Goal: Task Accomplishment & Management: Manage account settings

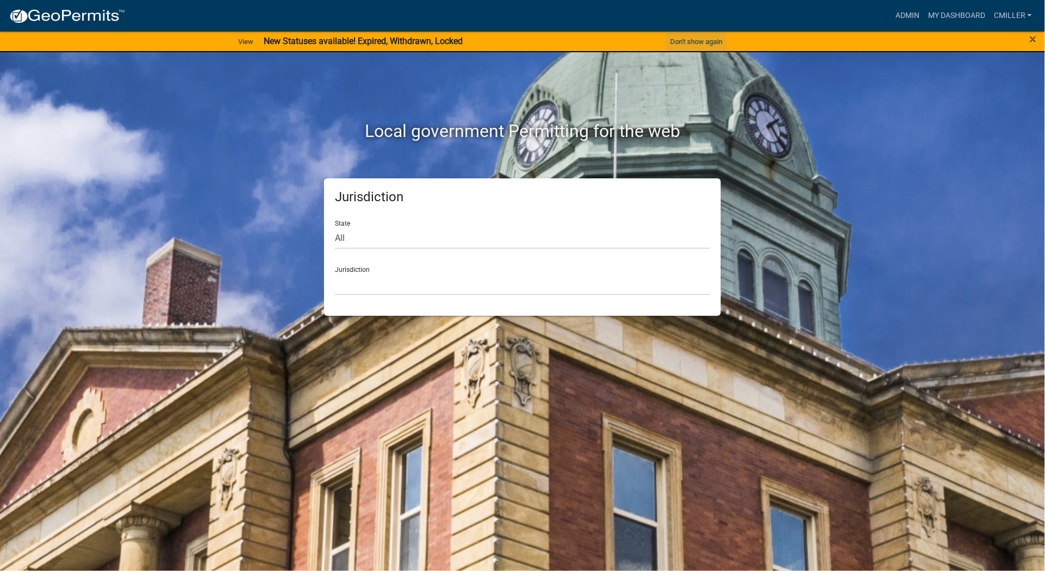
click at [703, 39] on button "Don't show again" at bounding box center [696, 42] width 61 height 18
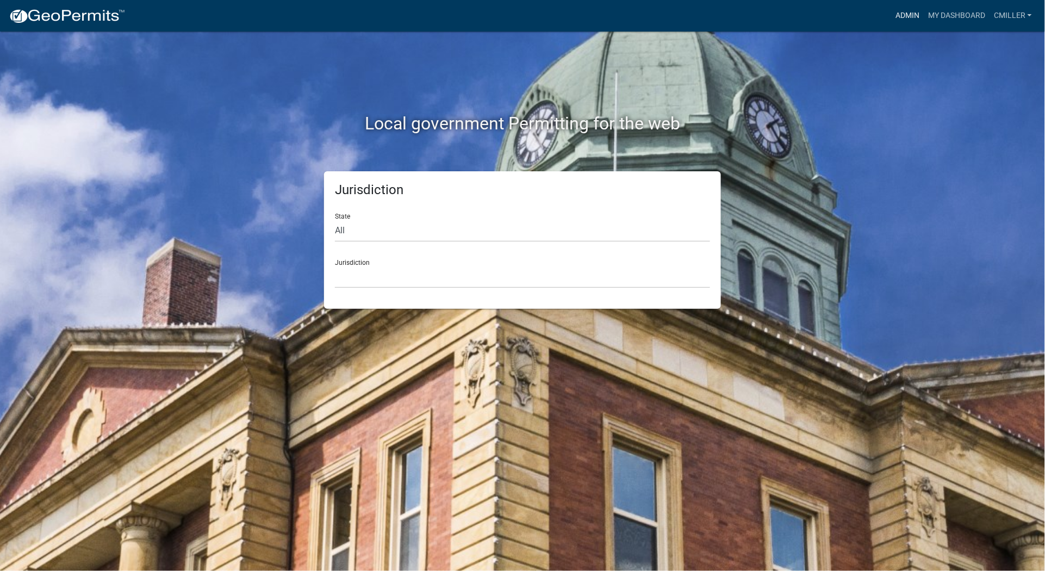
click at [914, 16] on link "Admin" at bounding box center [907, 15] width 33 height 21
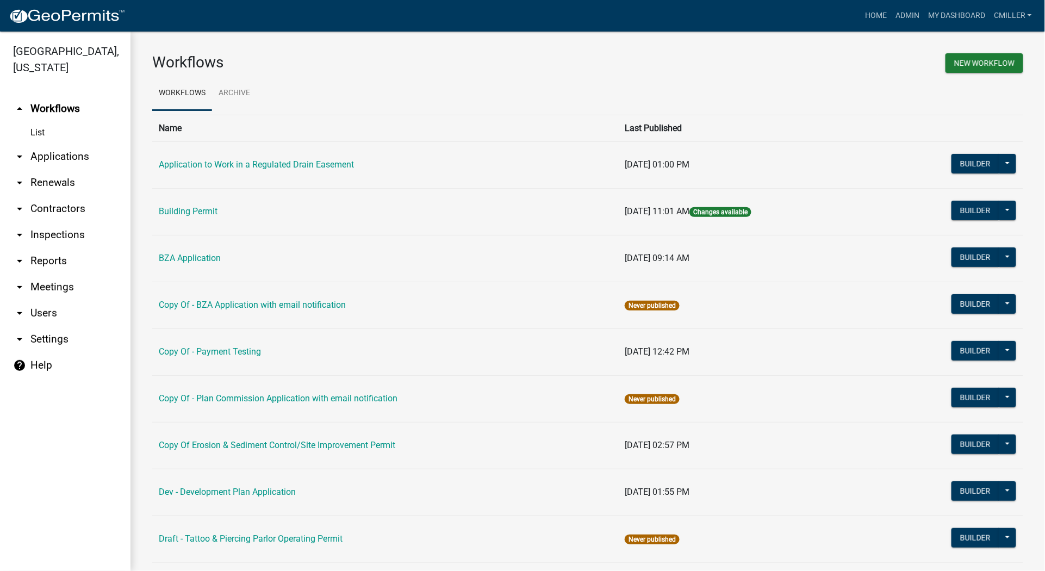
click at [24, 307] on icon "arrow_drop_down" at bounding box center [19, 313] width 13 height 13
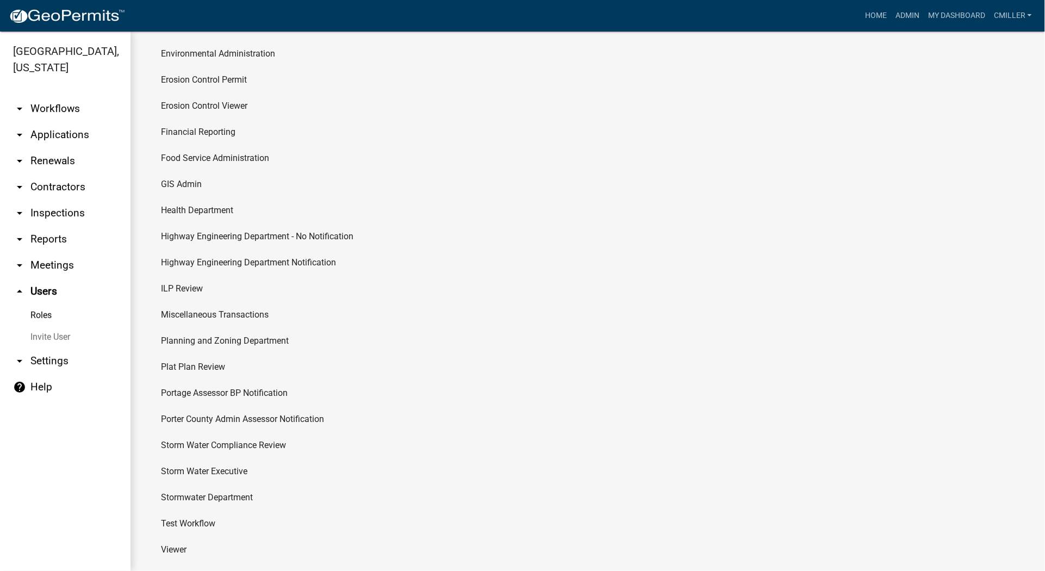
scroll to position [266, 0]
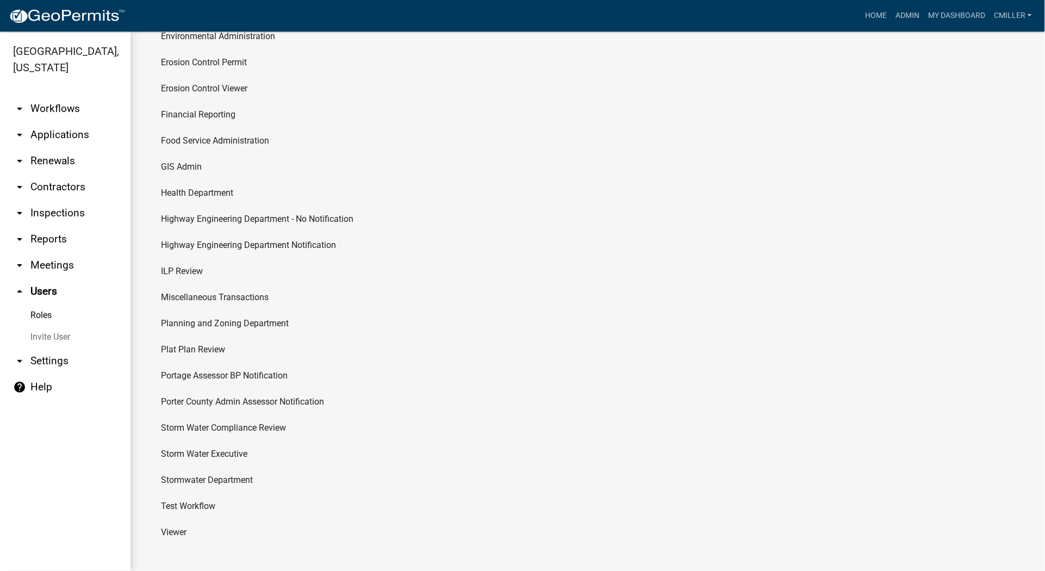
click at [189, 526] on li "Viewer" at bounding box center [587, 532] width 871 height 26
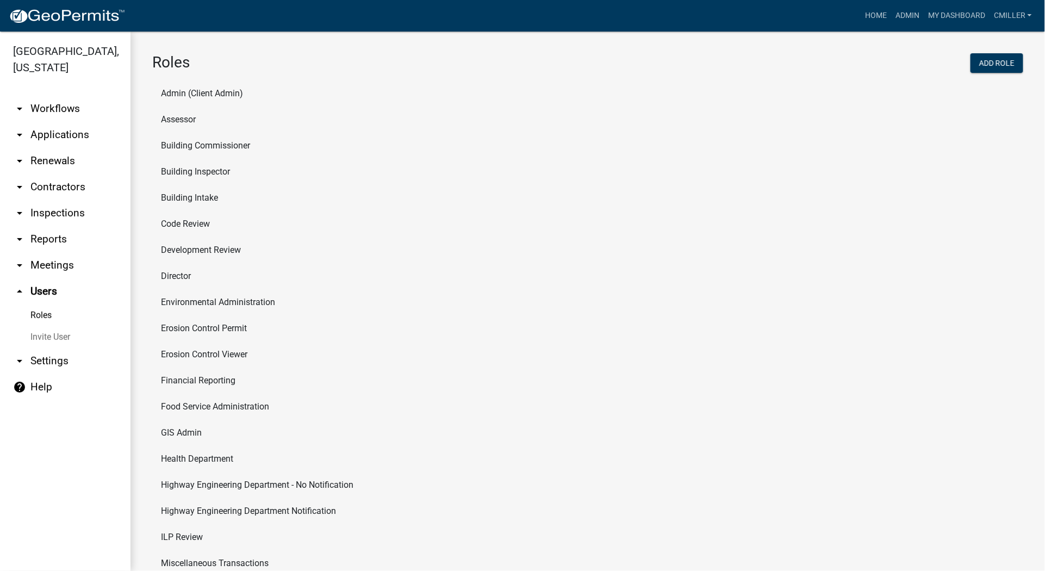
select select "8: light-yellow"
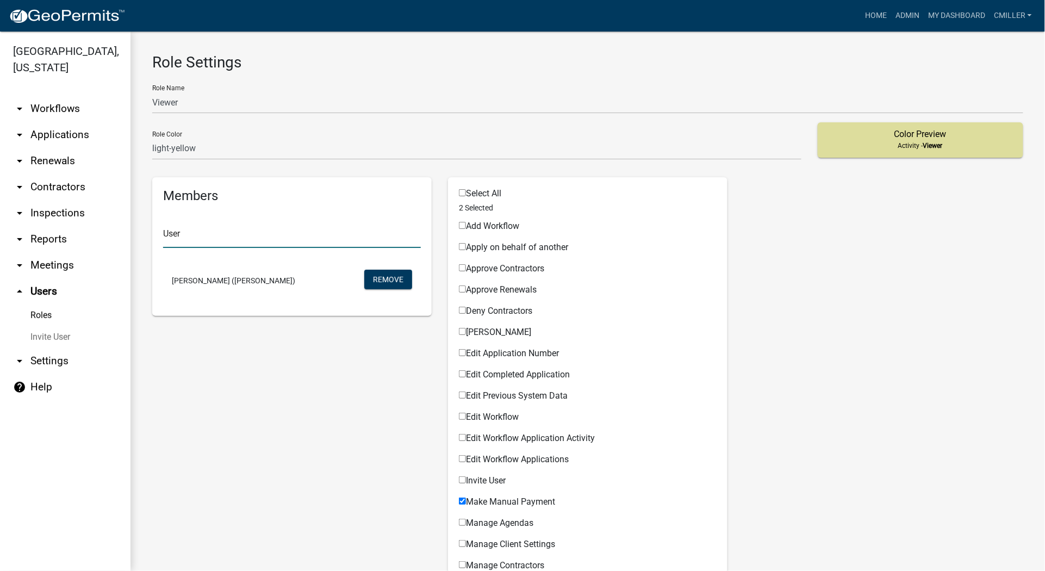
click at [283, 238] on input "text" at bounding box center [292, 237] width 258 height 22
type input "KSK"
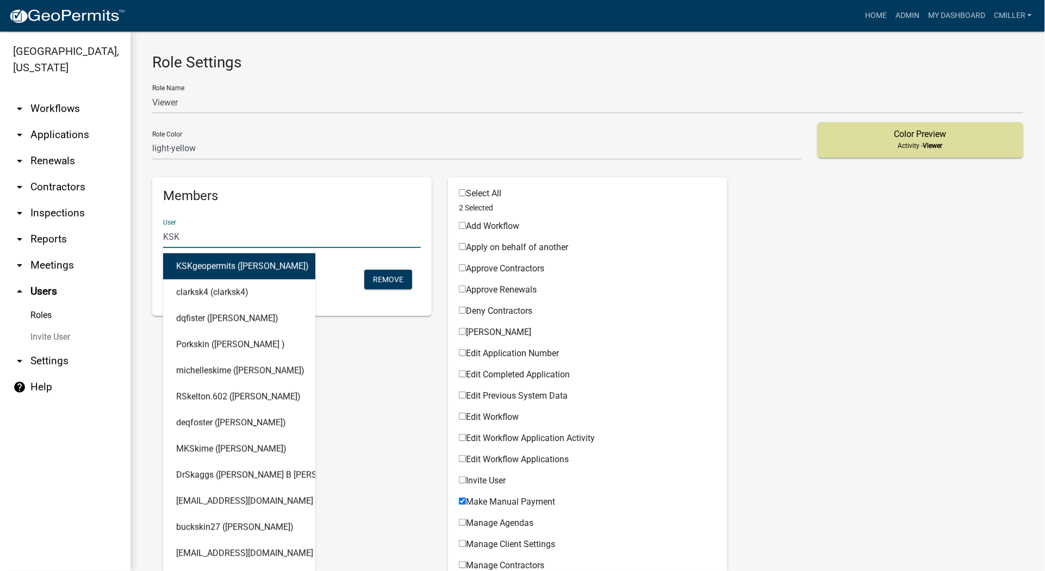
click at [261, 265] on button "KSKgeopermits (Kurt Knutsen)" at bounding box center [239, 266] width 152 height 26
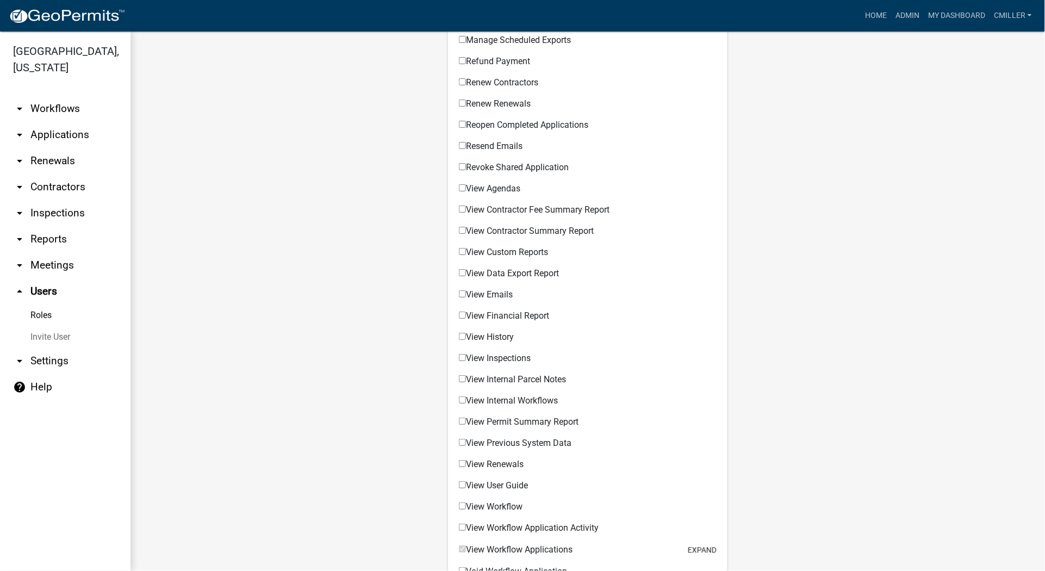
scroll to position [734, 0]
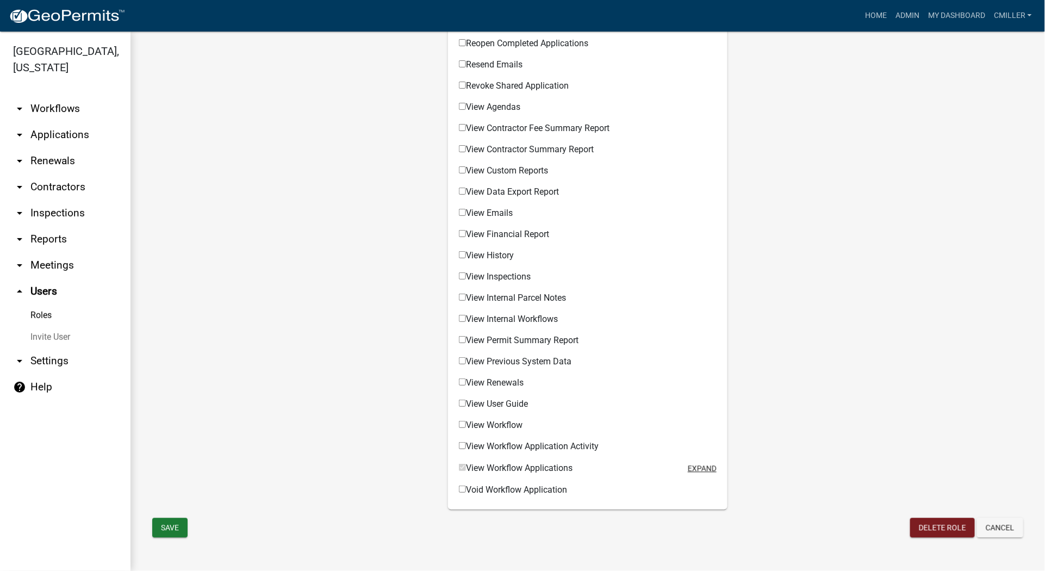
click at [688, 464] on button "expand" at bounding box center [702, 468] width 29 height 11
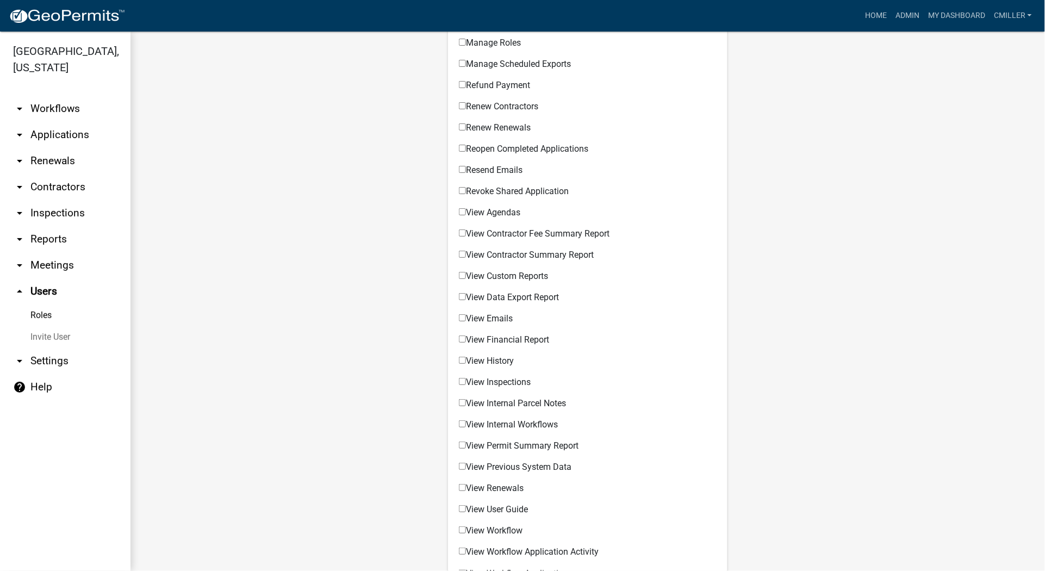
scroll to position [854, 0]
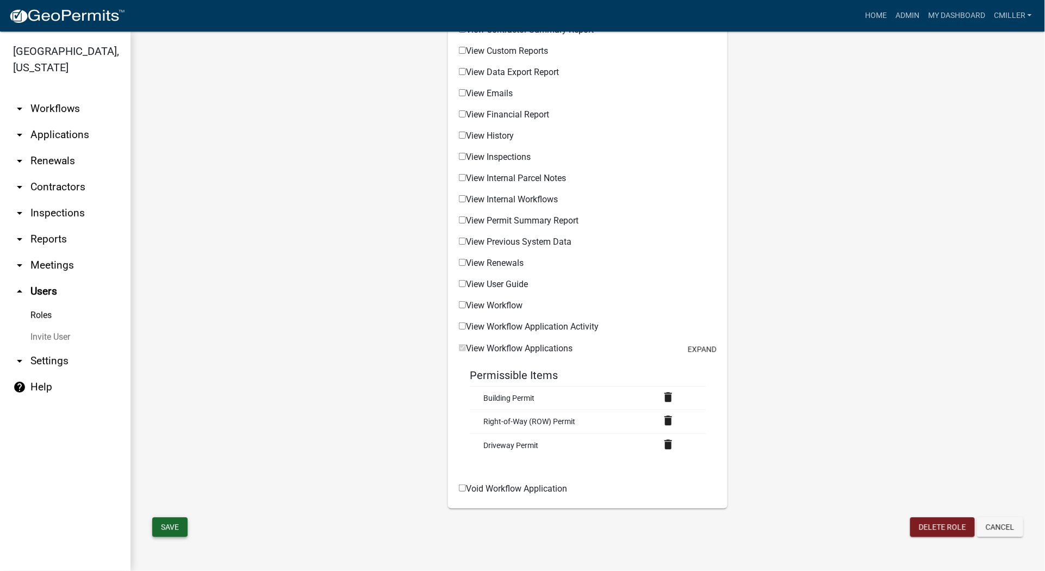
click at [164, 527] on button "Save" at bounding box center [169, 527] width 35 height 20
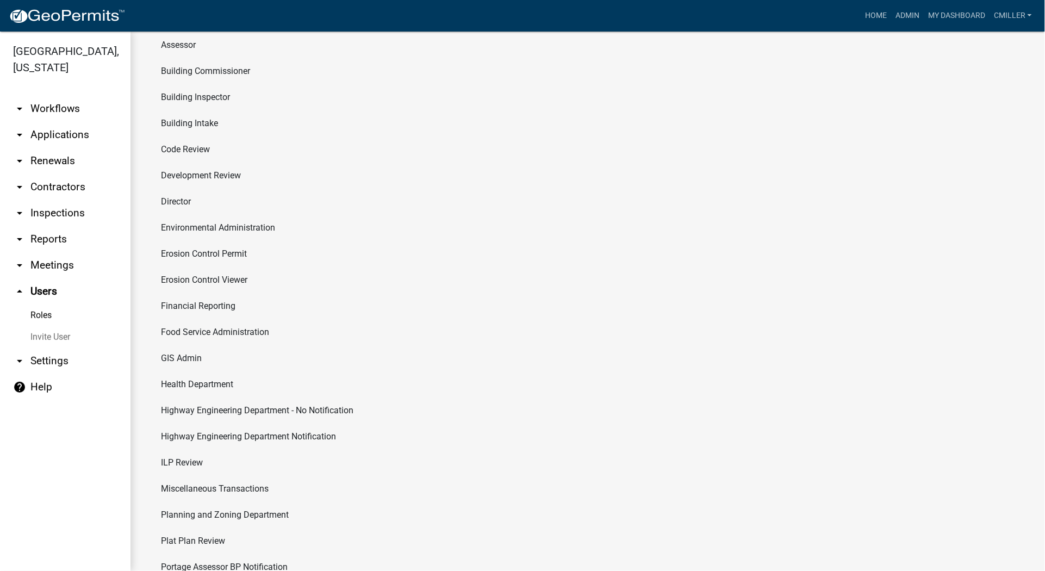
scroll to position [266, 0]
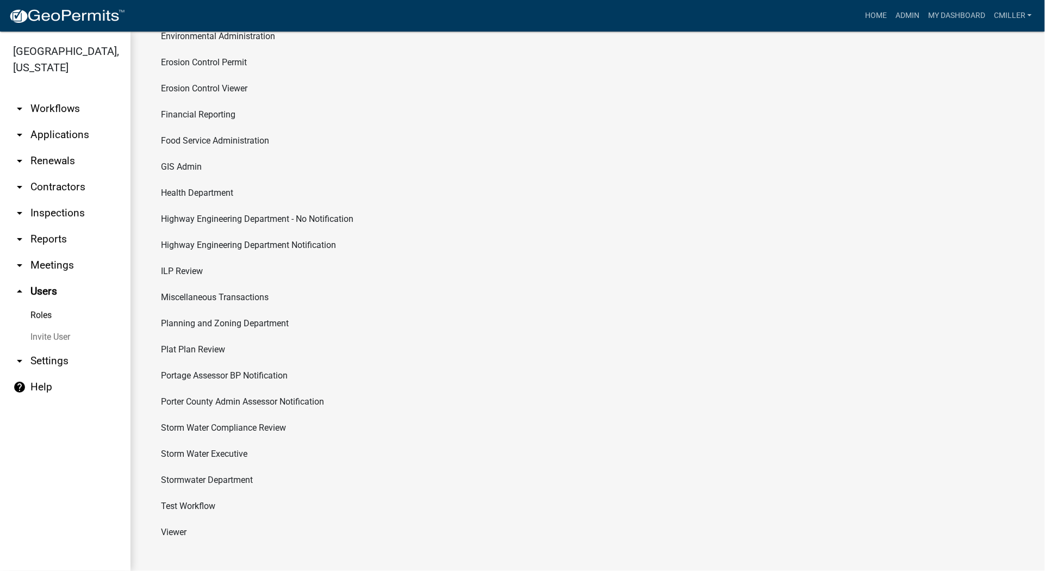
click at [184, 540] on li "Viewer" at bounding box center [587, 532] width 871 height 26
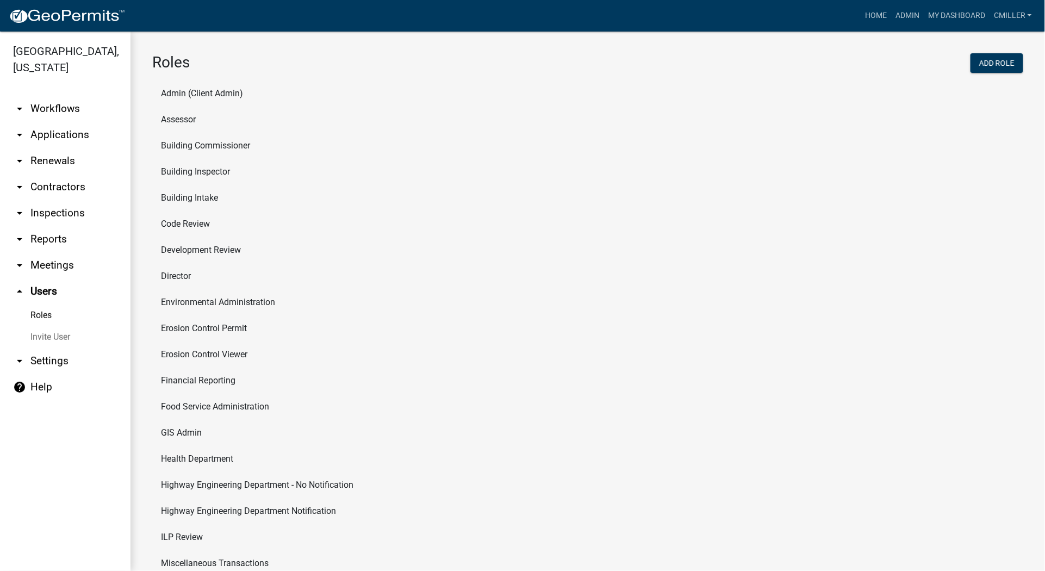
select select "8: light-yellow"
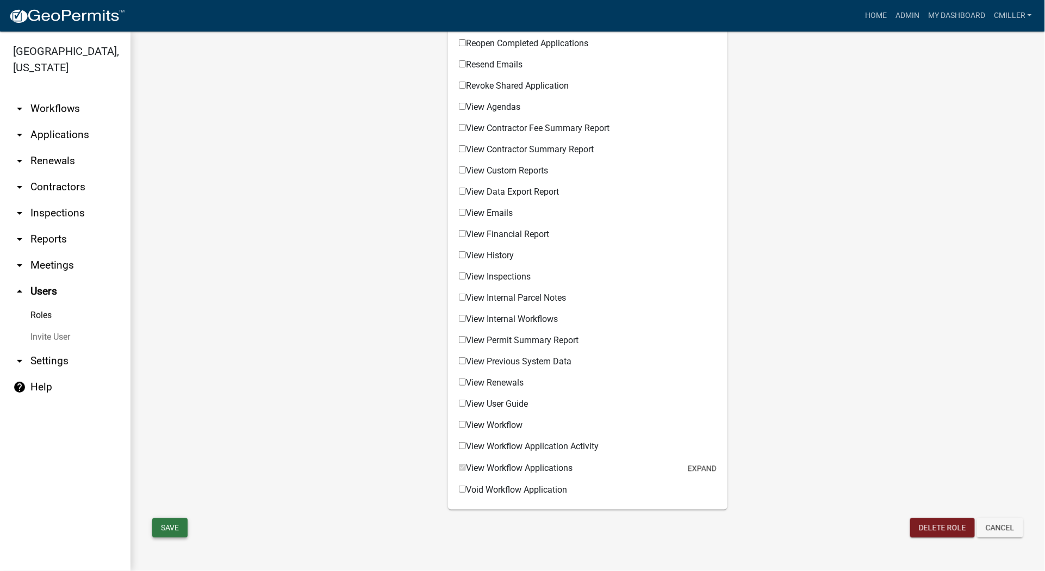
click at [171, 534] on button "Save" at bounding box center [169, 528] width 35 height 20
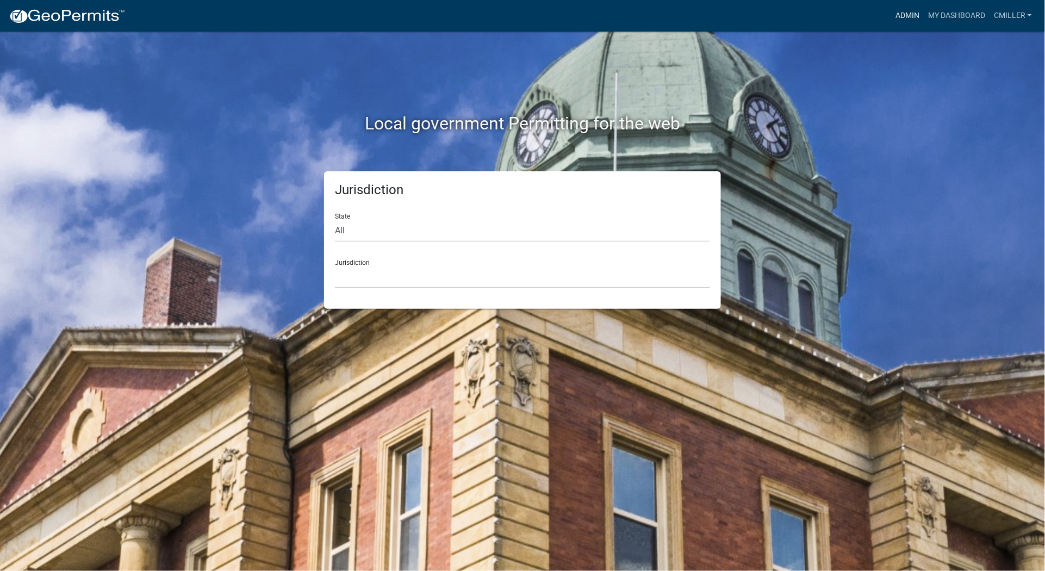
click at [915, 18] on link "Admin" at bounding box center [907, 15] width 33 height 21
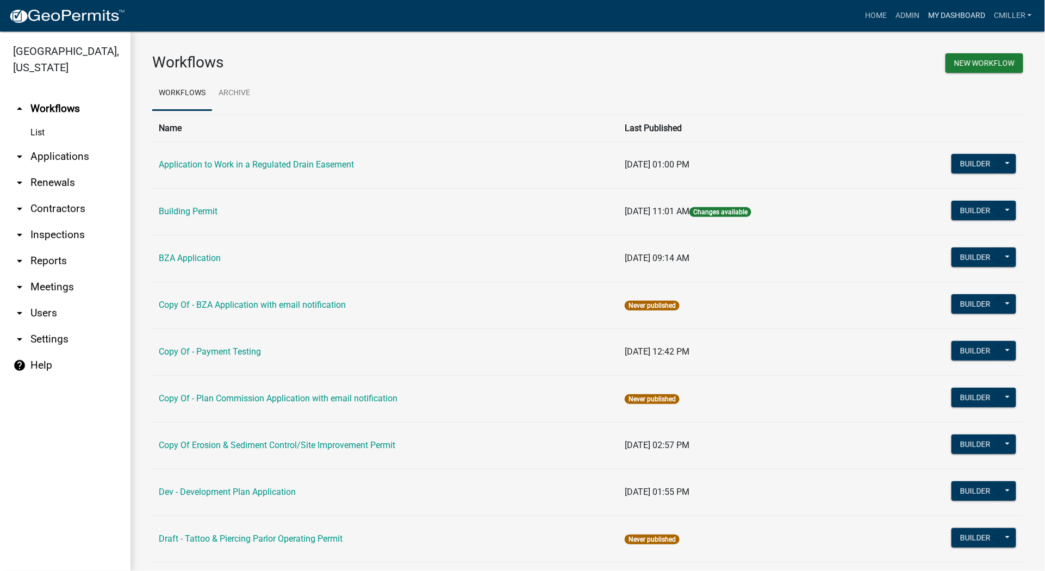
click at [946, 18] on link "My Dashboard" at bounding box center [956, 15] width 66 height 21
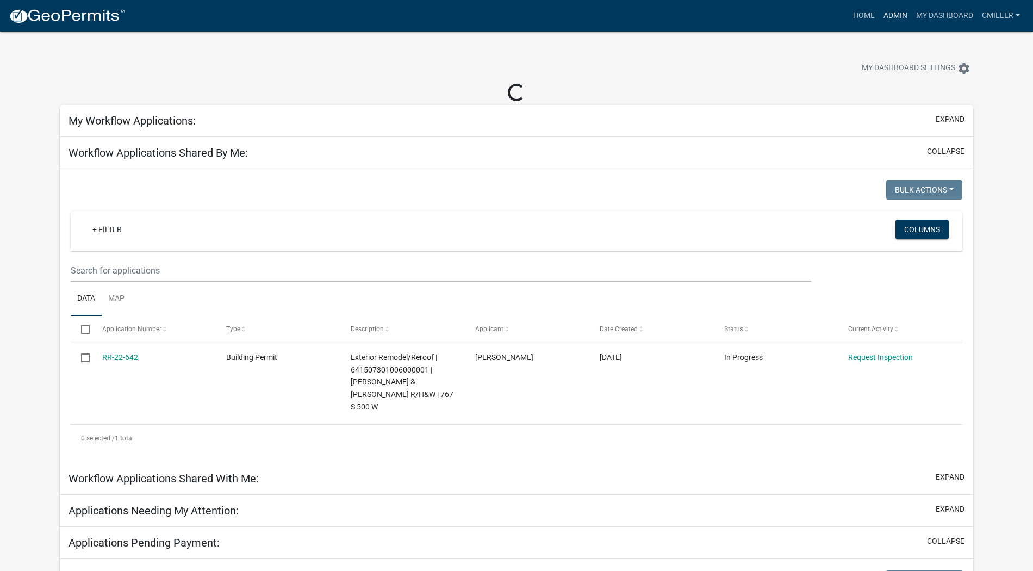
click at [892, 14] on link "Admin" at bounding box center [895, 15] width 33 height 21
